Goal: Information Seeking & Learning: Find specific fact

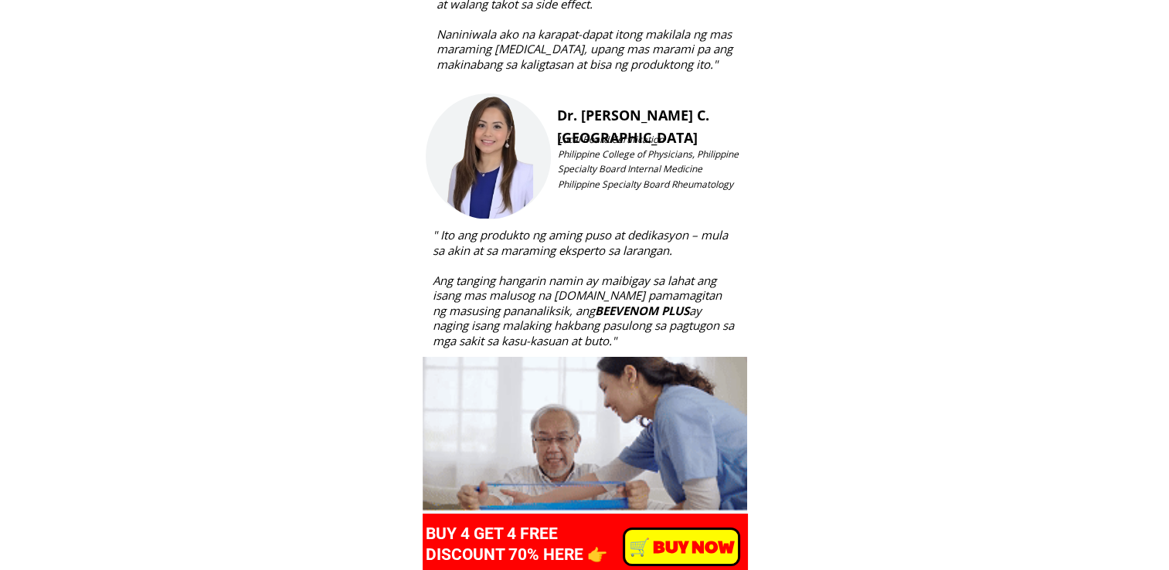
scroll to position [5517, 0]
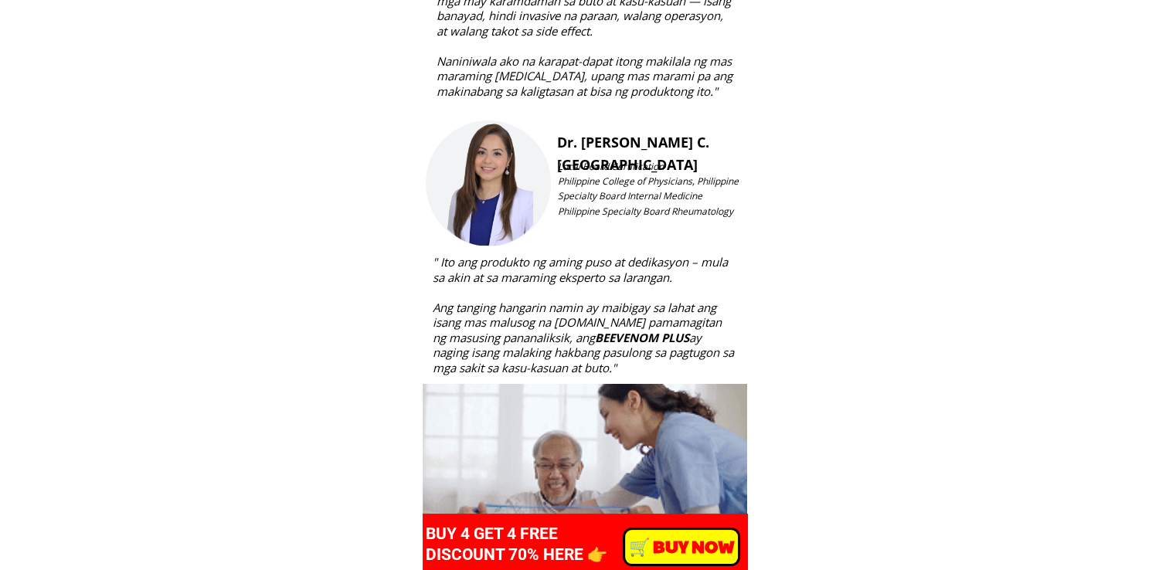
click at [558, 145] on h3 "Dr. [PERSON_NAME] C. [GEOGRAPHIC_DATA]" at bounding box center [650, 153] width 186 height 45
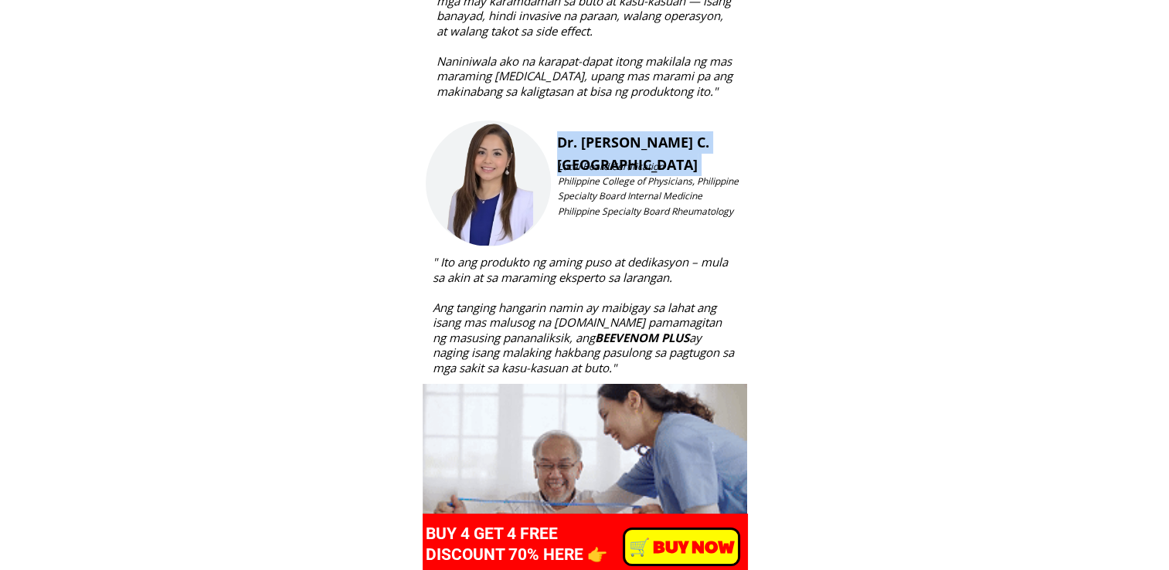
click at [558, 145] on h3 "Dr. [PERSON_NAME] C. [GEOGRAPHIC_DATA]" at bounding box center [650, 153] width 186 height 45
click at [564, 145] on h3 "Dr. [PERSON_NAME] C. [GEOGRAPHIC_DATA]" at bounding box center [650, 153] width 186 height 45
copy div "Dr. [PERSON_NAME] C. [GEOGRAPHIC_DATA]"
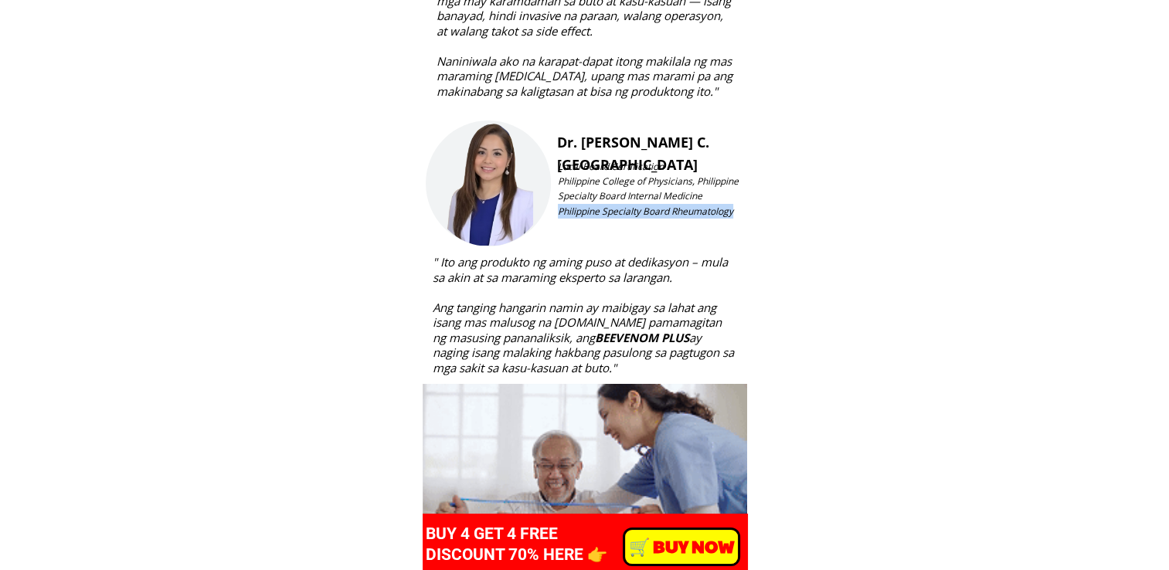
drag, startPoint x: 558, startPoint y: 223, endPoint x: 737, endPoint y: 225, distance: 179.2
click at [737, 219] on h3 "Local Board Certification Philippine College of Physicians, Philippine Specialt…" at bounding box center [648, 188] width 181 height 59
copy span "Philippine Specialty Board Rheumatology"
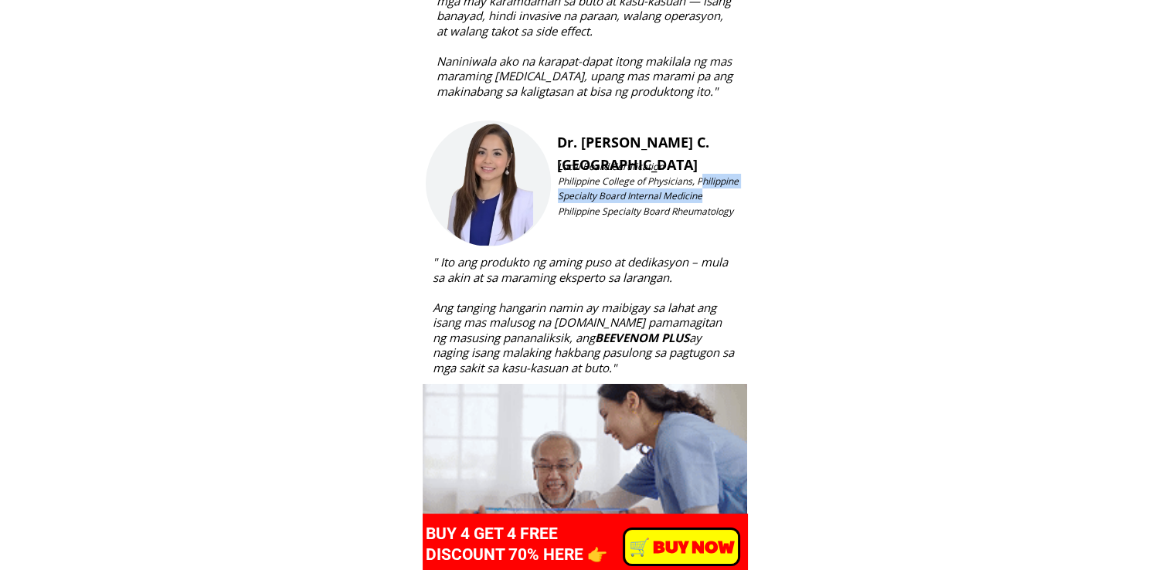
drag, startPoint x: 562, startPoint y: 195, endPoint x: 601, endPoint y: 211, distance: 42.6
click at [601, 211] on h3 "Local Board Certification Philippine College of Physicians, Philippine Specialt…" at bounding box center [648, 188] width 181 height 59
drag, startPoint x: 601, startPoint y: 211, endPoint x: 569, endPoint y: 195, distance: 36.3
click at [569, 195] on span "Local Board Certification Philippine College of Physicians, Philippine Specialt…" at bounding box center [648, 189] width 181 height 58
click at [555, 195] on div "Dr. [PERSON_NAME] C. Katigbak Local Board Certification Philippine College of P…" at bounding box center [585, 248] width 318 height 255
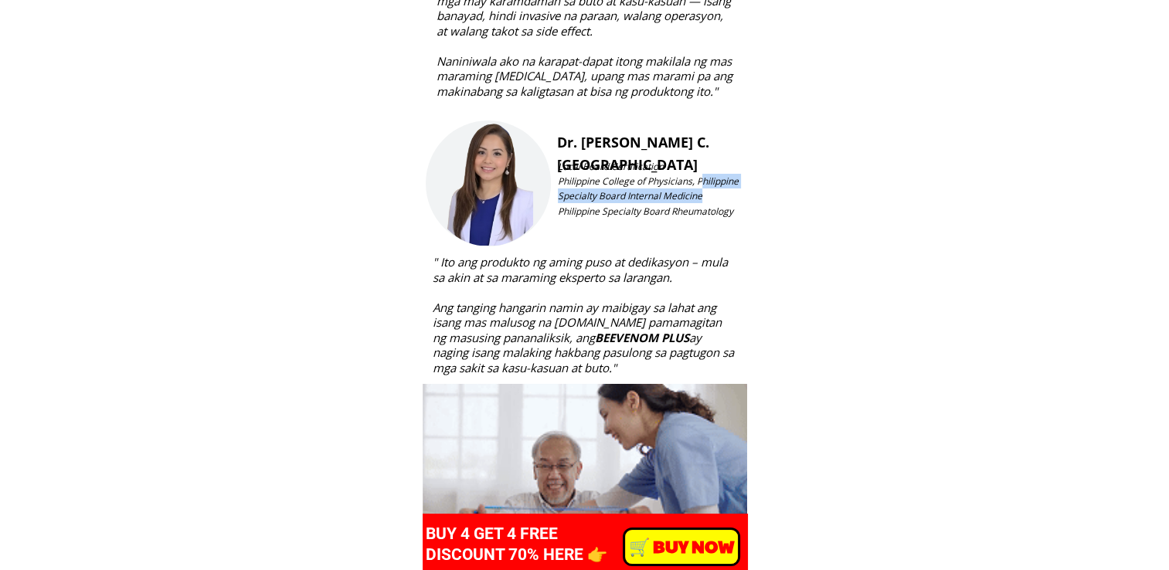
drag, startPoint x: 561, startPoint y: 196, endPoint x: 603, endPoint y: 215, distance: 45.7
click at [603, 215] on h3 "Local Board Certification Philippine College of Physicians, Philippine Specialt…" at bounding box center [648, 188] width 181 height 59
drag, startPoint x: 603, startPoint y: 215, endPoint x: 553, endPoint y: 195, distance: 53.1
click at [553, 195] on div "Dr. [PERSON_NAME] C. Katigbak Local Board Certification Philippine College of P…" at bounding box center [585, 248] width 318 height 255
drag, startPoint x: 559, startPoint y: 195, endPoint x: 603, endPoint y: 215, distance: 47.7
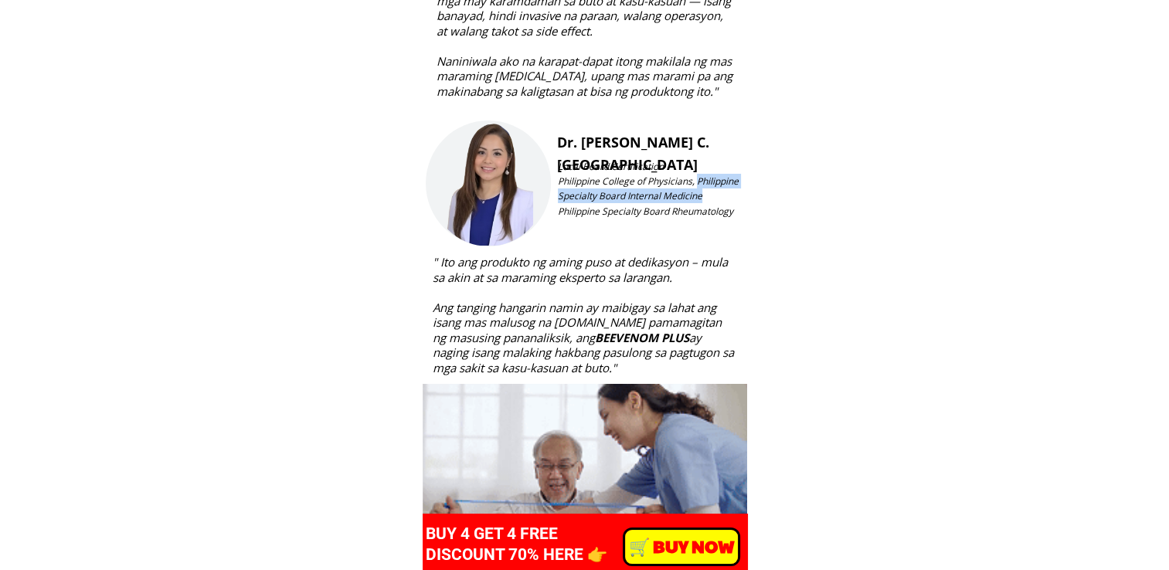
click at [603, 215] on h3 "Local Board Certification Philippine College of Physicians, Philippine Specialt…" at bounding box center [648, 188] width 181 height 59
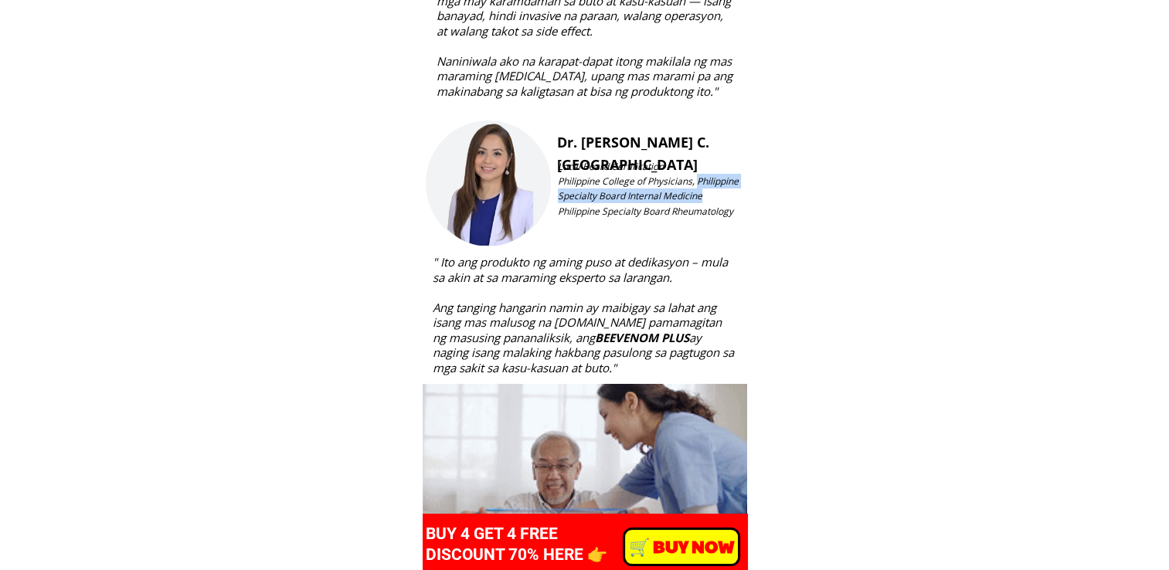
copy span "Philippine Specialty Board Internal Medicine"
